Goal: Task Accomplishment & Management: Manage account settings

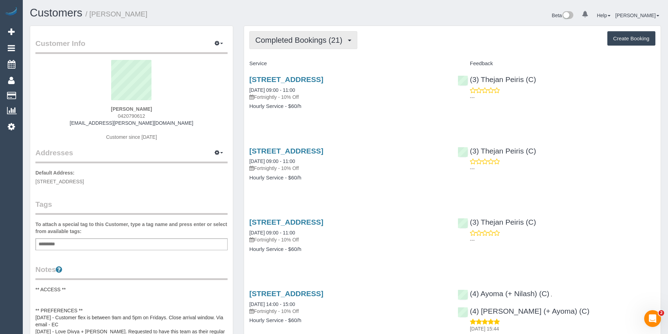
click at [309, 44] on span "Completed Bookings (21)" at bounding box center [300, 40] width 90 height 9
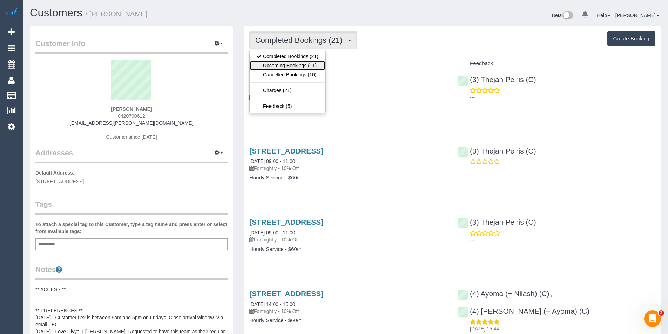
click at [304, 66] on link "Upcoming Bookings (11)" at bounding box center [288, 65] width 76 height 9
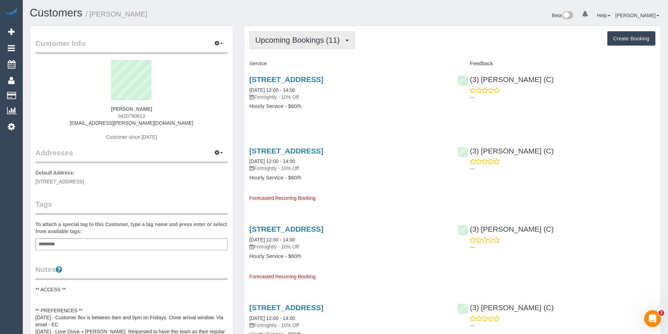
click at [321, 35] on button "Upcoming Bookings (11)" at bounding box center [302, 40] width 106 height 18
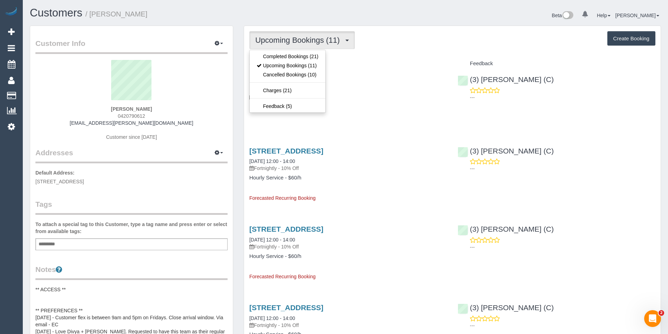
click at [394, 110] on div "10 Map Road, Greenvale, VIC 3059 15/08/2025 12:00 - 14:00 Fortnightly - 10% Off…" at bounding box center [348, 96] width 208 height 54
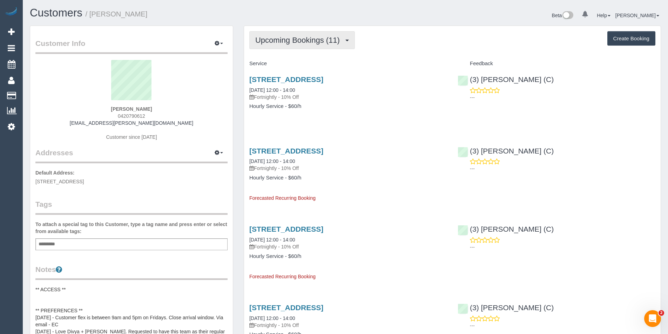
click at [335, 44] on span "Upcoming Bookings (11)" at bounding box center [299, 40] width 88 height 9
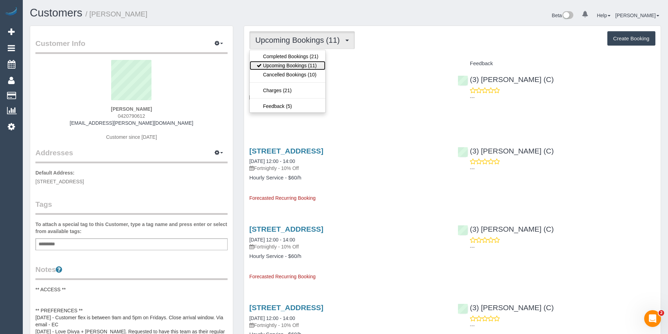
click at [318, 66] on link "Upcoming Bookings (11)" at bounding box center [288, 65] width 76 height 9
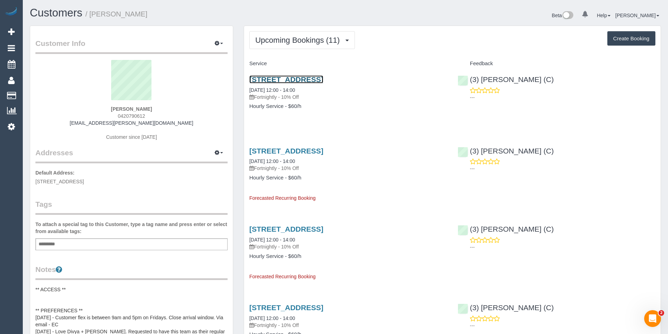
click at [315, 82] on link "10 Map Road, Greenvale, VIC 3059" at bounding box center [286, 79] width 74 height 8
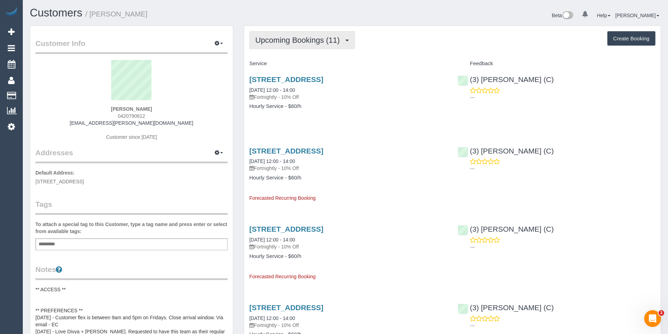
click at [264, 41] on span "Upcoming Bookings (11)" at bounding box center [299, 40] width 88 height 9
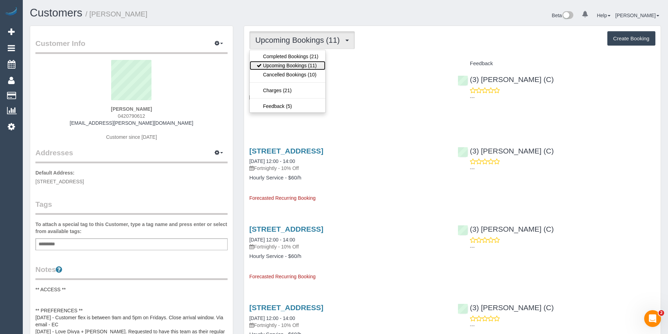
click at [270, 64] on link "Upcoming Bookings (11)" at bounding box center [288, 65] width 76 height 9
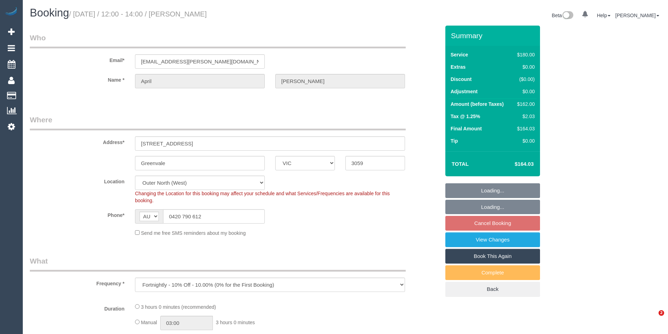
select select "VIC"
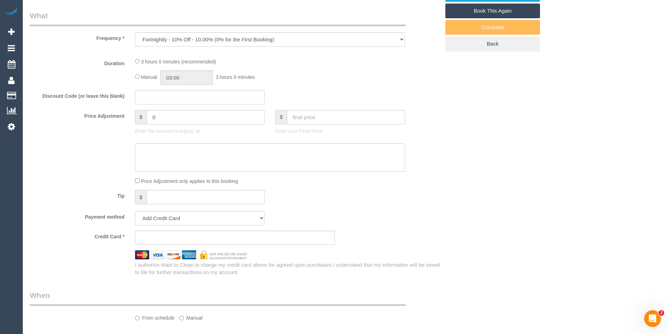
select select "object:535"
select select "string:stripe-pm_1OujM22GScqysDRVV6ggUq2G"
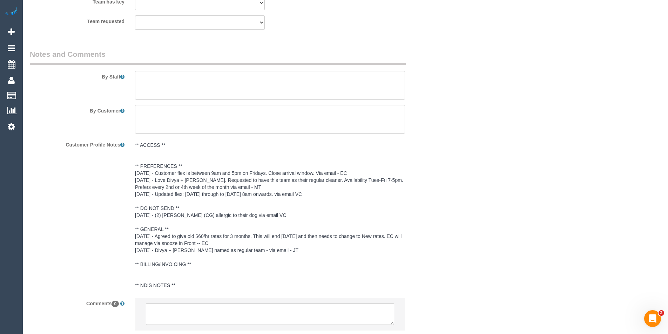
select select "180"
select select "number:27"
select select "number:19"
select select "number:33"
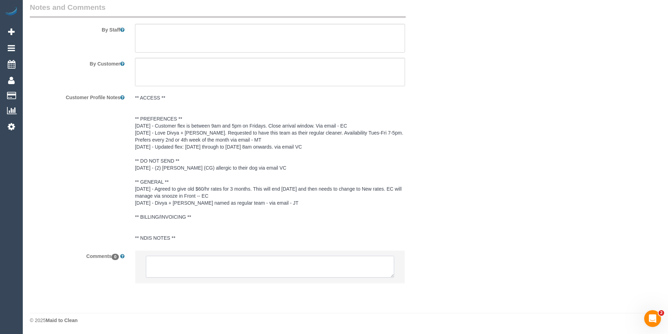
click at [256, 268] on textarea at bounding box center [270, 267] width 248 height 22
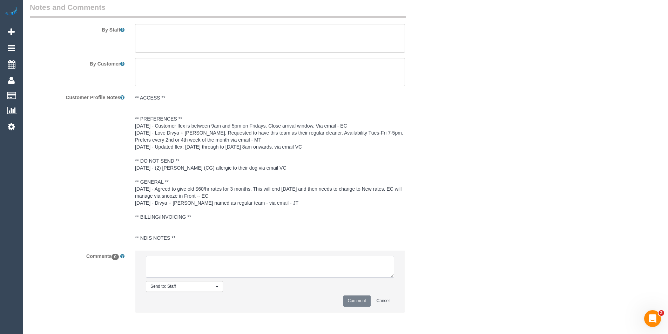
scroll to position [1176, 0]
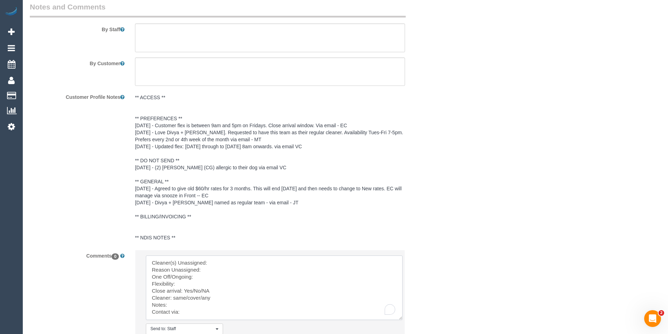
drag, startPoint x: 392, startPoint y: 276, endPoint x: 400, endPoint y: 319, distance: 43.6
click at [400, 319] on textarea "To enrich screen reader interactions, please activate Accessibility in Grammarl…" at bounding box center [274, 288] width 257 height 64
click at [247, 259] on textarea "To enrich screen reader interactions, please activate Accessibility in Grammarl…" at bounding box center [274, 288] width 257 height 64
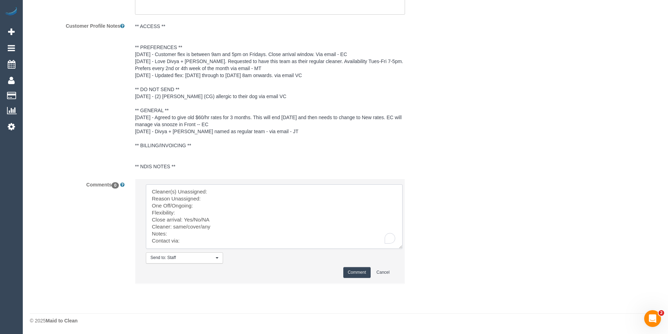
scroll to position [1247, 0]
click at [218, 197] on textarea "To enrich screen reader interactions, please activate Accessibility in Grammarl…" at bounding box center [274, 216] width 257 height 64
click at [201, 205] on textarea "To enrich screen reader interactions, please activate Accessibility in Grammarl…" at bounding box center [274, 216] width 257 height 64
click at [186, 212] on textarea "To enrich screen reader interactions, please activate Accessibility in Grammarl…" at bounding box center [274, 216] width 257 height 64
drag, startPoint x: 203, startPoint y: 218, endPoint x: 185, endPoint y: 218, distance: 17.5
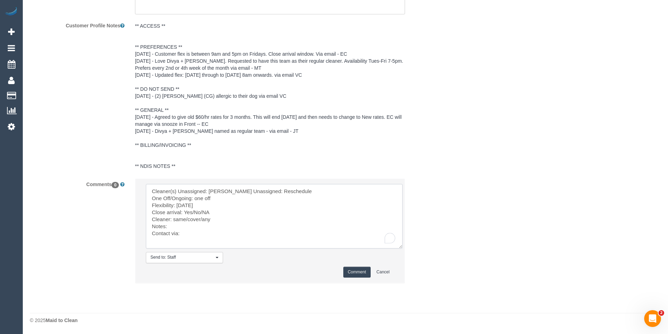
click at [185, 218] on textarea "To enrich screen reader interactions, please activate Accessibility in Grammarl…" at bounding box center [274, 216] width 257 height 64
drag, startPoint x: 217, startPoint y: 227, endPoint x: 174, endPoint y: 222, distance: 43.7
click at [174, 222] on textarea "To enrich screen reader interactions, please activate Accessibility in Grammarl…" at bounding box center [274, 216] width 257 height 64
click at [188, 240] on textarea "To enrich screen reader interactions, please activate Accessibility in Grammarl…" at bounding box center [274, 216] width 257 height 64
type textarea "Cleaner(s) Unassigned: [PERSON_NAME] Unassigned: Reschedule One Off/Ongoing: on…"
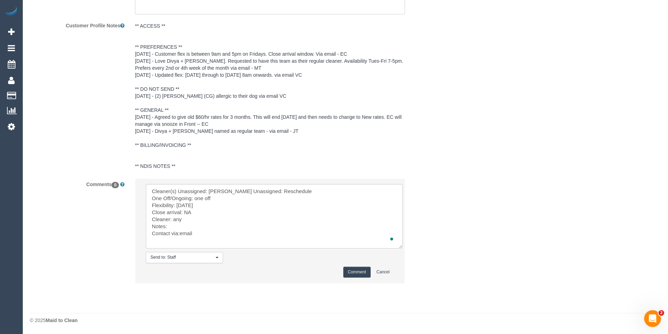
click at [356, 276] on button "Comment" at bounding box center [356, 272] width 27 height 11
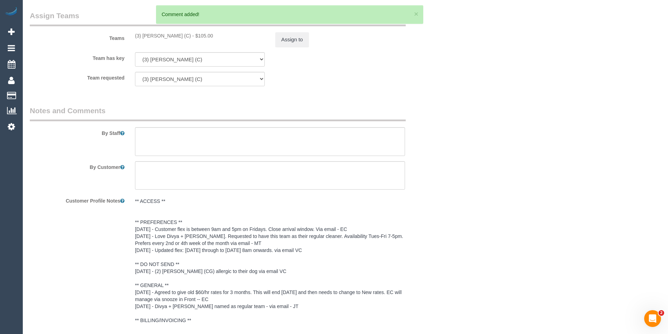
scroll to position [967, 0]
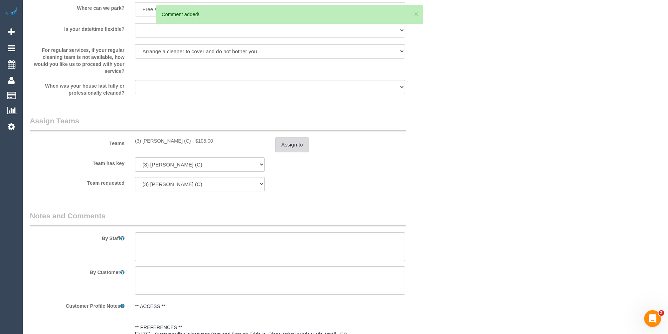
click at [290, 145] on button "Assign to" at bounding box center [292, 144] width 34 height 15
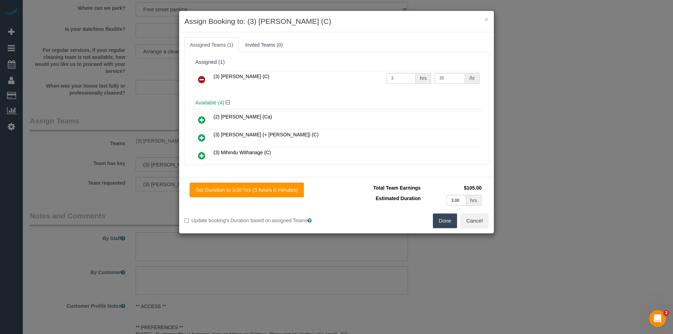
click at [202, 76] on icon at bounding box center [201, 79] width 7 height 8
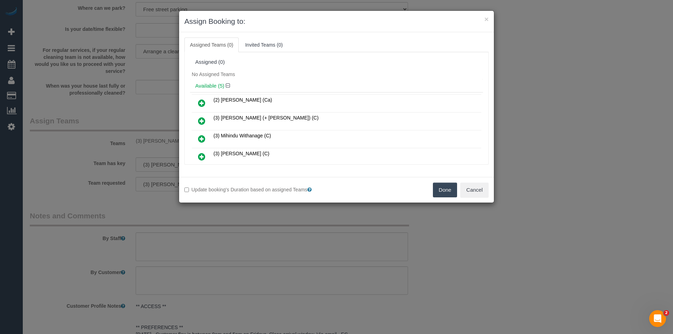
click at [447, 192] on button "Done" at bounding box center [445, 190] width 25 height 15
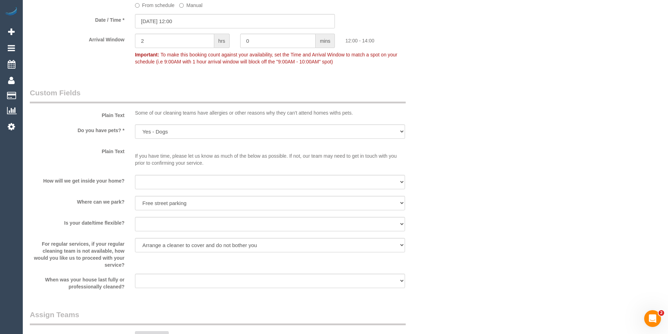
scroll to position [616, 0]
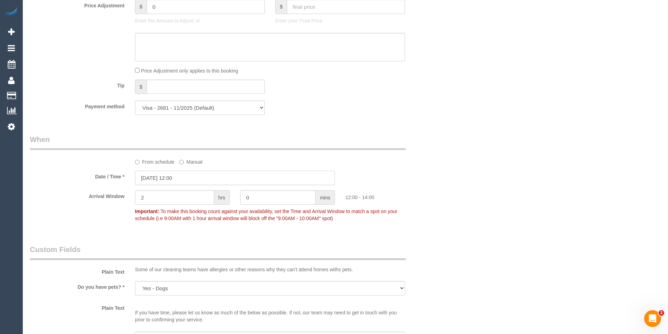
click at [197, 184] on input "[DATE] 12:00" at bounding box center [235, 178] width 200 height 14
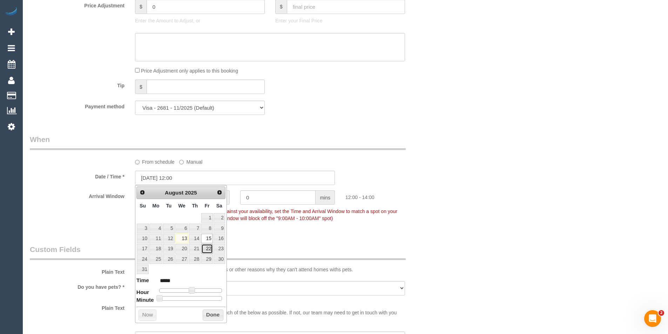
click at [208, 247] on link "22" at bounding box center [206, 248] width 11 height 9
type input "[DATE] 12:00"
click at [215, 314] on button "Done" at bounding box center [213, 315] width 21 height 11
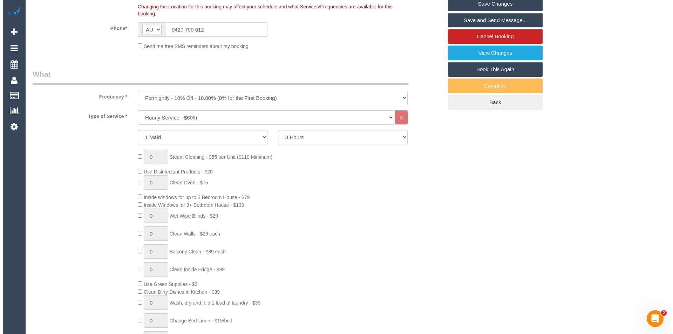
scroll to position [0, 0]
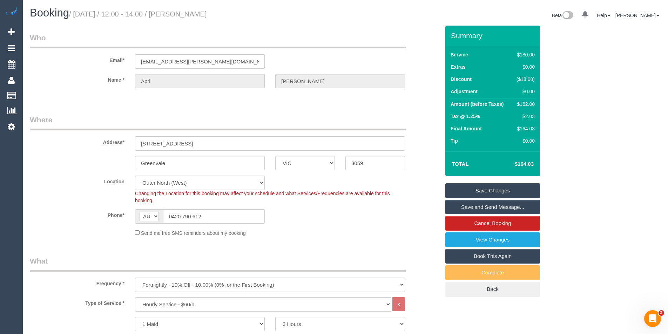
click at [485, 192] on link "Save Changes" at bounding box center [492, 190] width 95 height 15
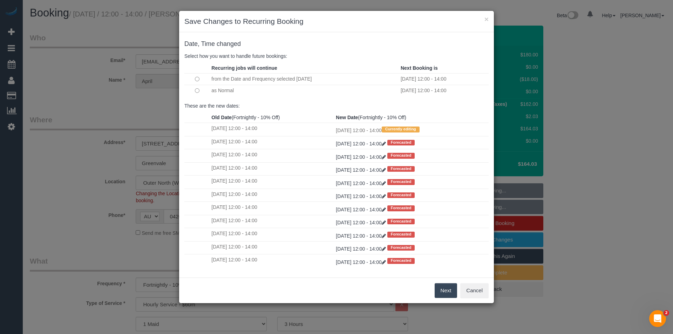
click at [444, 291] on button "Next" at bounding box center [446, 290] width 23 height 15
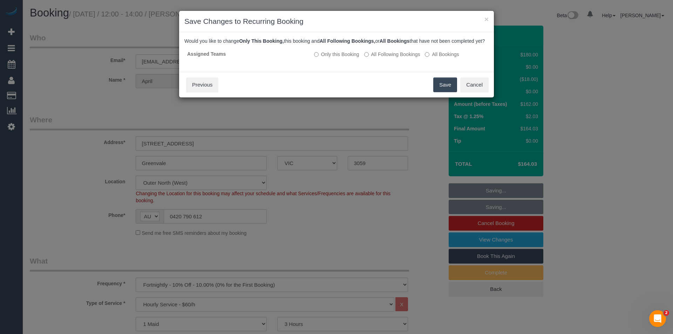
click at [436, 89] on button "Save" at bounding box center [445, 84] width 24 height 15
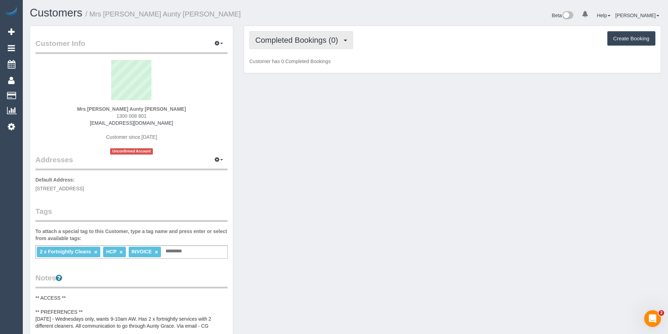
click at [338, 35] on button "Completed Bookings (0)" at bounding box center [301, 40] width 104 height 18
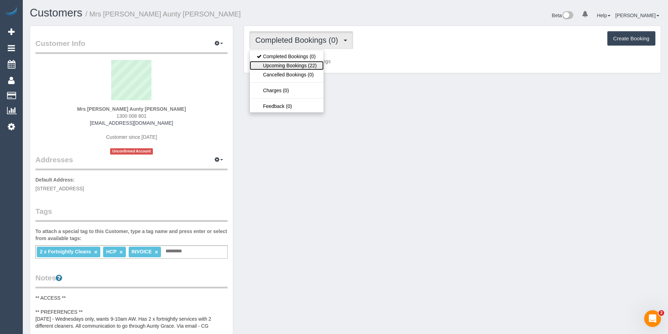
click at [311, 66] on link "Upcoming Bookings (22)" at bounding box center [287, 65] width 74 height 9
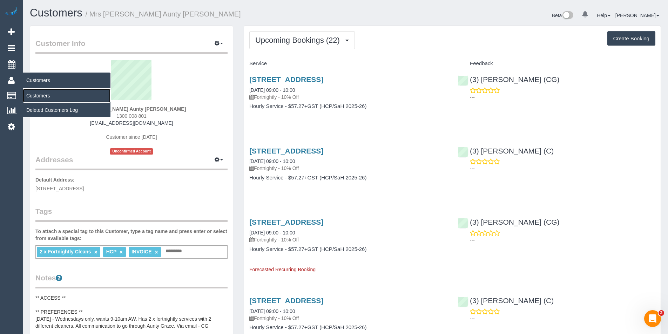
drag, startPoint x: 34, startPoint y: 98, endPoint x: 47, endPoint y: 86, distance: 17.1
click at [34, 98] on link "Customers" at bounding box center [67, 96] width 88 height 14
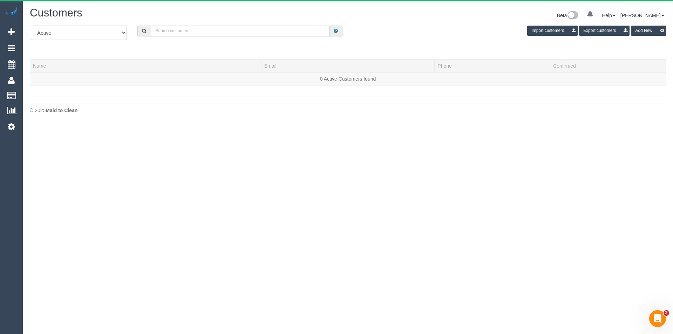
click at [185, 30] on input "text" at bounding box center [240, 31] width 179 height 11
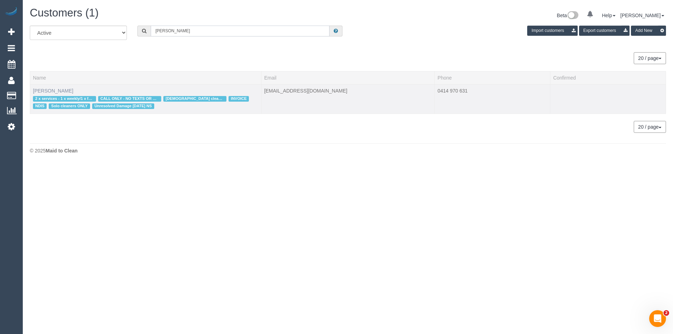
type input "Samira r"
click at [47, 91] on link "Samira Rahme" at bounding box center [53, 91] width 40 height 6
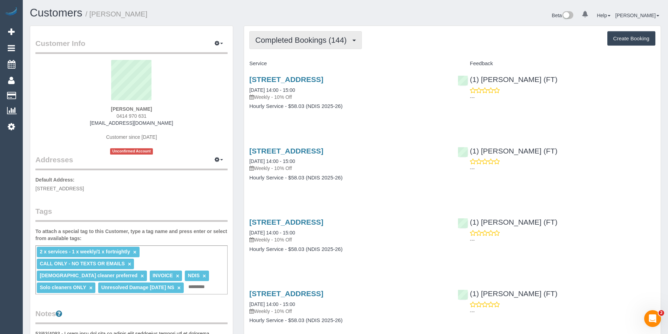
click at [304, 43] on span "Completed Bookings (144)" at bounding box center [302, 40] width 95 height 9
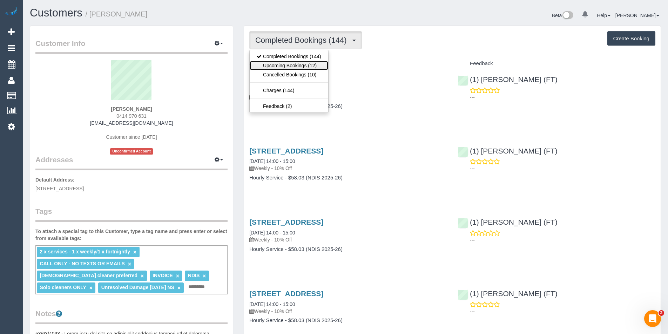
click at [306, 64] on link "Upcoming Bookings (12)" at bounding box center [289, 65] width 79 height 9
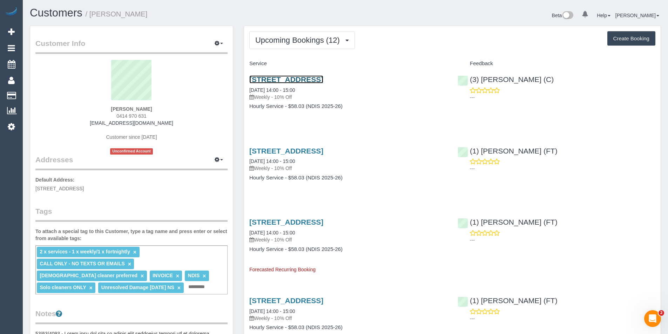
click at [323, 80] on link "30a Outer Crescent, Brighton, VIC 3186" at bounding box center [286, 79] width 74 height 8
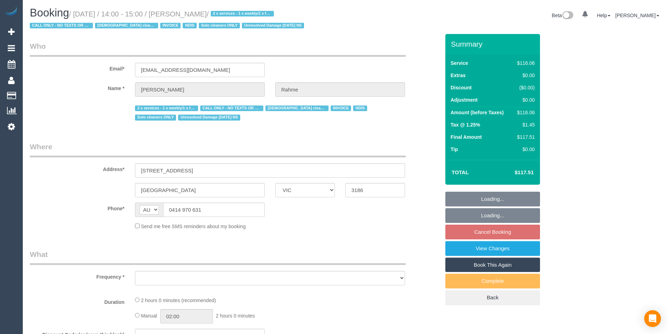
select select "VIC"
select select "object:584"
select select "number:28"
select select "number:14"
select select "number:19"
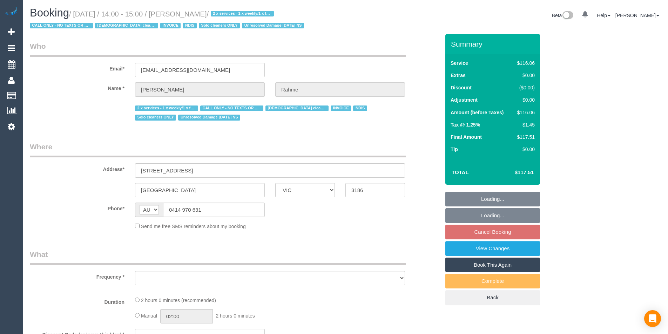
select select "number:23"
select select "number:35"
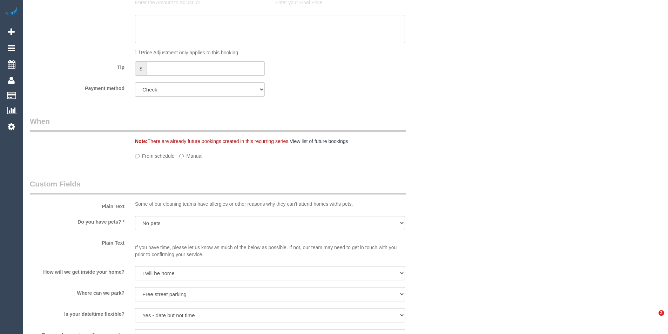
select select "object:1308"
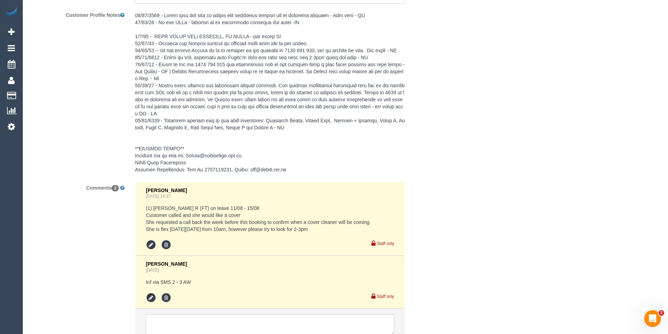
scroll to position [1142, 0]
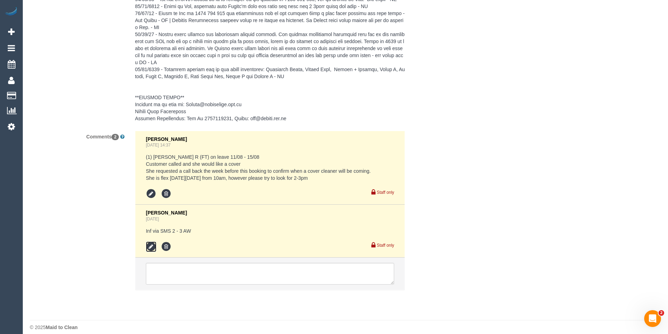
click at [151, 242] on icon at bounding box center [151, 247] width 11 height 11
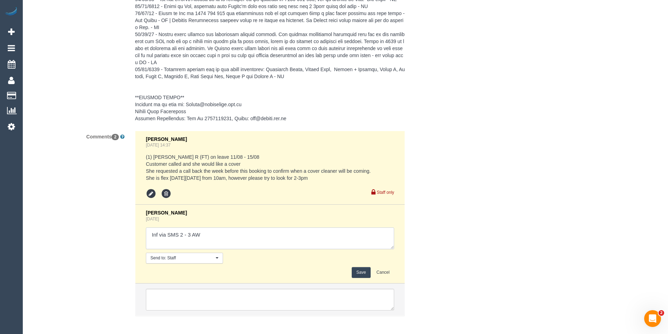
click at [217, 232] on textarea at bounding box center [270, 238] width 248 height 22
click at [258, 228] on textarea "To enrich screen reader interactions, please activate Accessibility in Grammarl…" at bounding box center [270, 238] width 248 height 22
type textarea "Inf via SMS 2 - 3 AW // Nethaki named via phone"
click at [366, 267] on button "Save" at bounding box center [361, 272] width 19 height 11
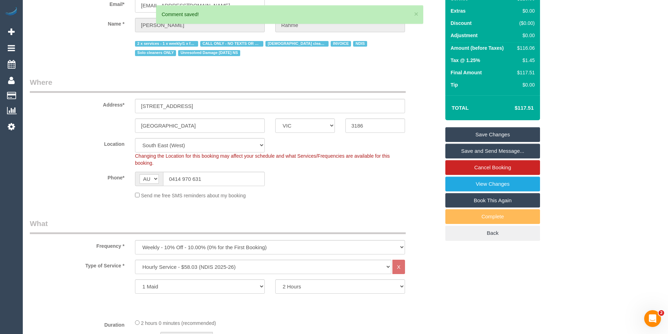
scroll to position [0, 0]
